Goal: Find specific page/section: Find specific page/section

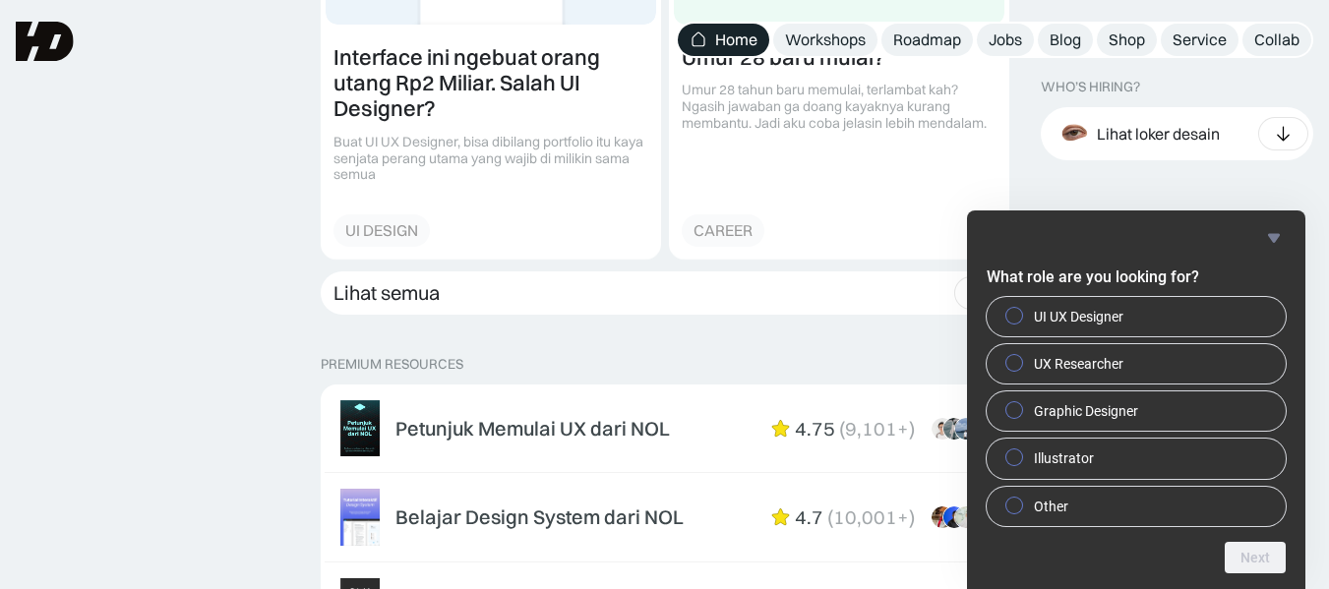
scroll to position [2754, 0]
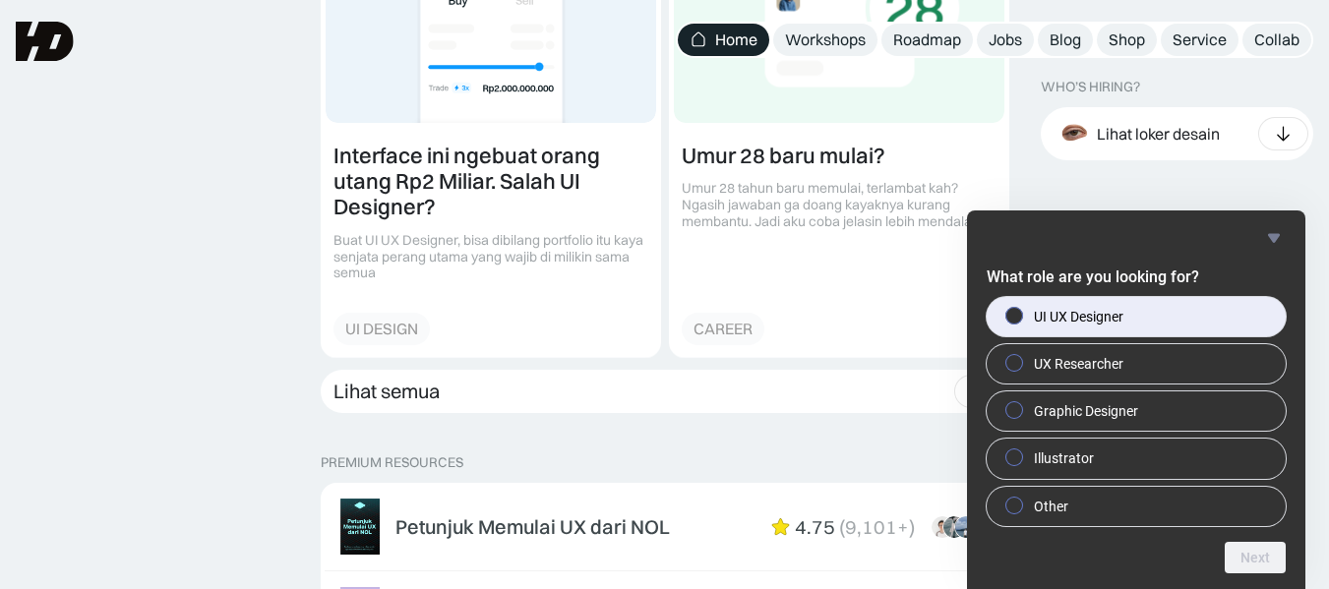
click at [1180, 304] on label "UI UX Designer" at bounding box center [1136, 316] width 299 height 39
click at [1021, 309] on input "UI UX Designer" at bounding box center [1014, 315] width 13 height 13
radio input "true"
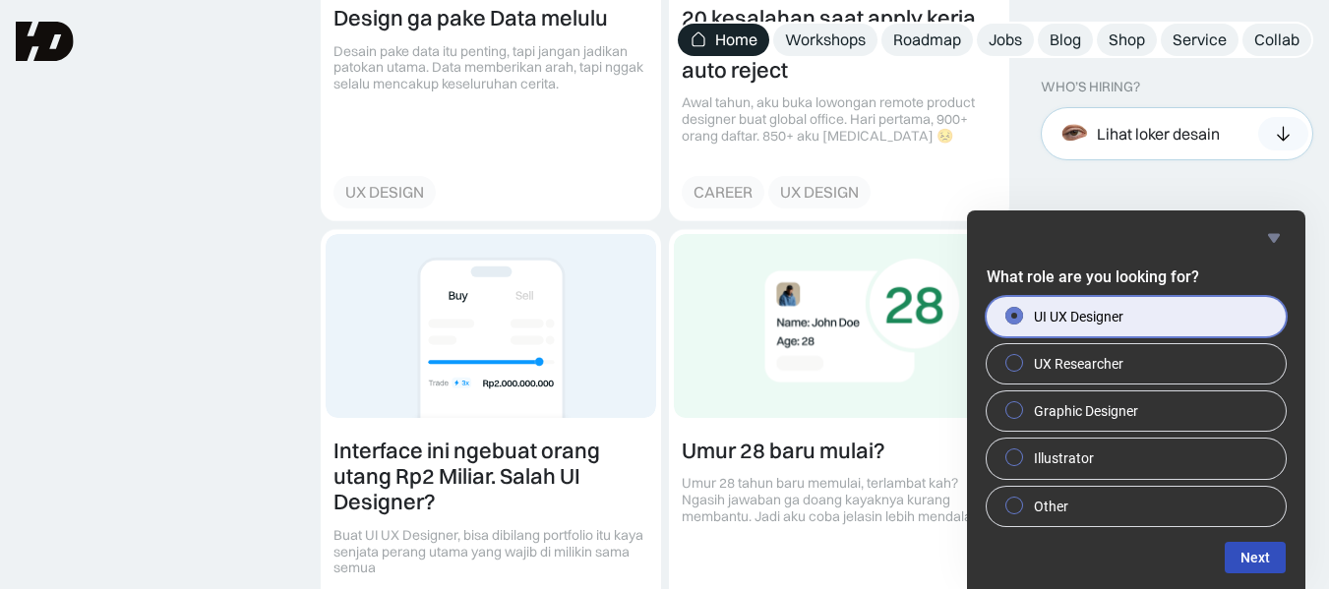
click at [1076, 141] on img at bounding box center [1075, 133] width 43 height 43
click at [1259, 230] on div at bounding box center [1136, 238] width 299 height 24
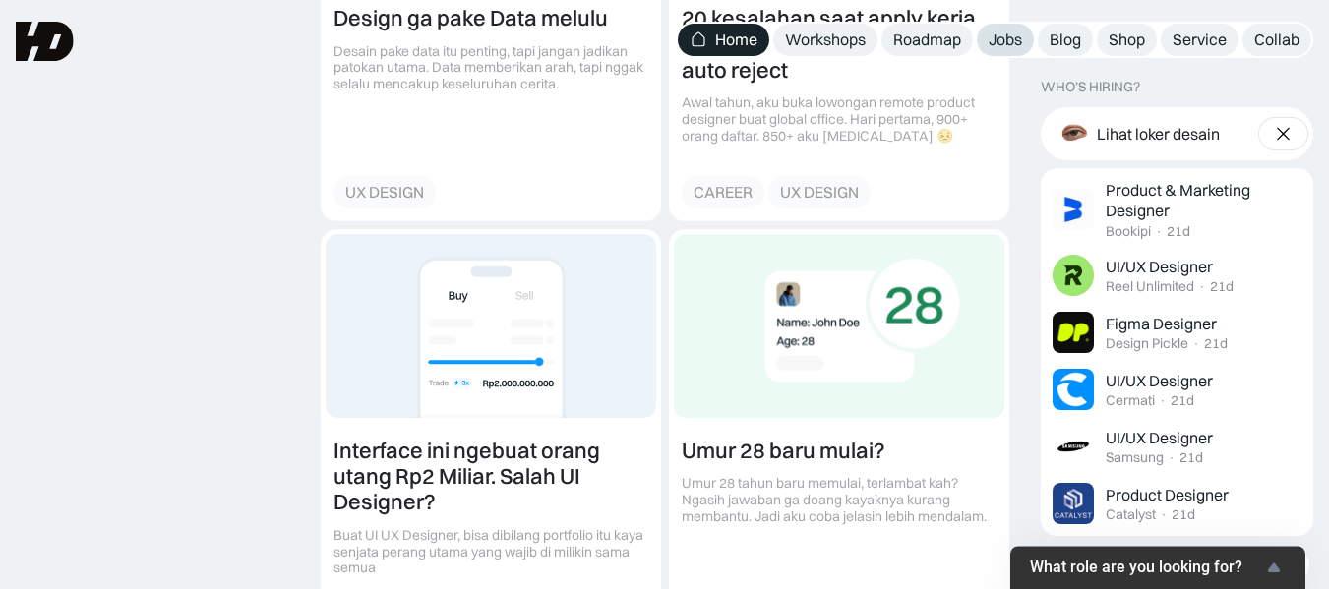
click at [1016, 38] on div "Jobs" at bounding box center [1005, 40] width 33 height 21
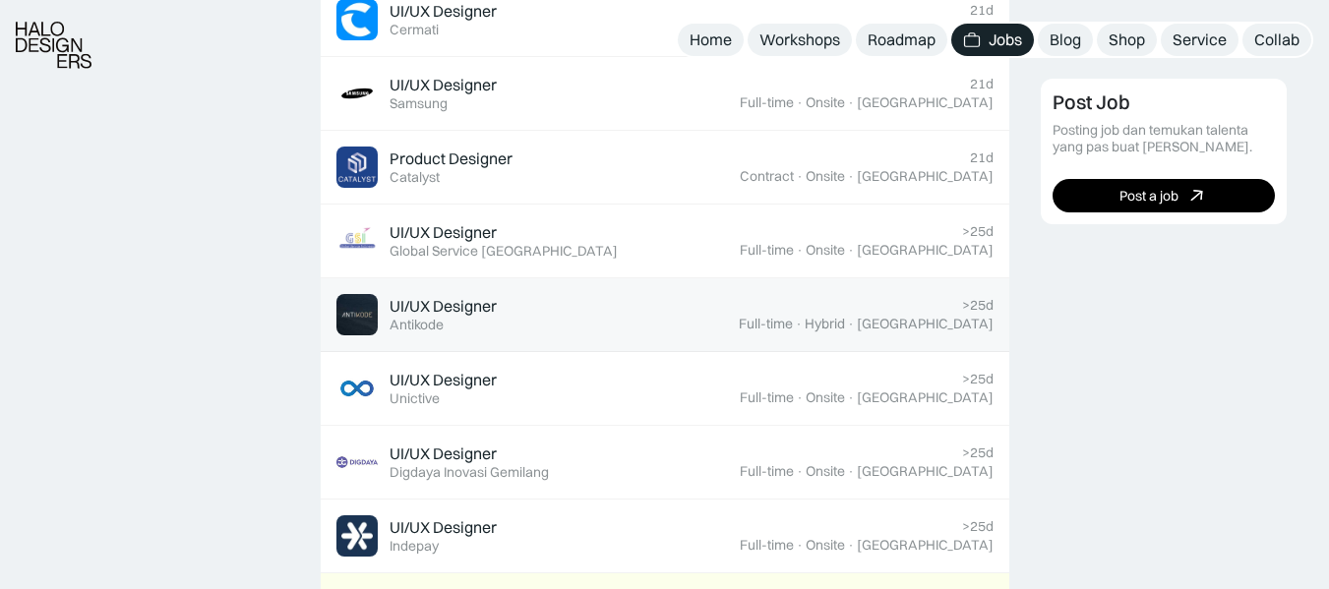
scroll to position [1180, 0]
